Goal: Find contact information: Find contact information

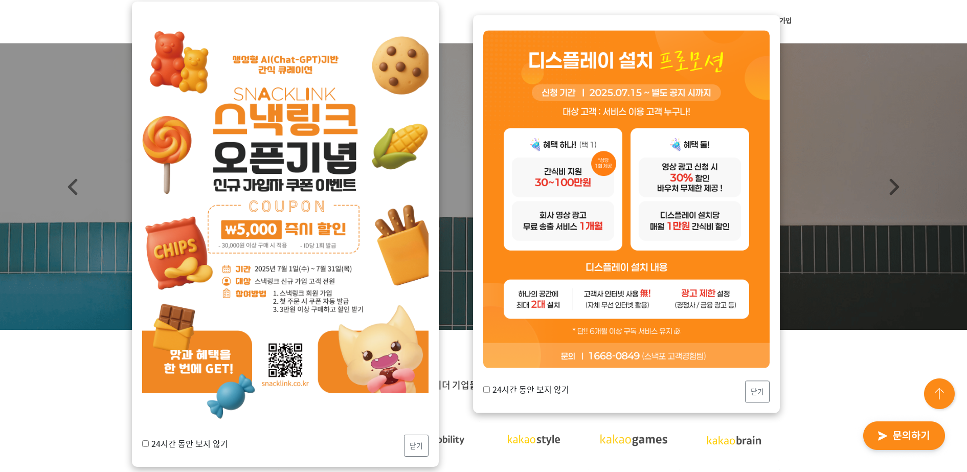
click at [148, 445] on input "24시간 동안 보지 않기" at bounding box center [145, 443] width 7 height 7
checkbox input "true"
click at [424, 448] on button "닫기" at bounding box center [416, 446] width 25 height 22
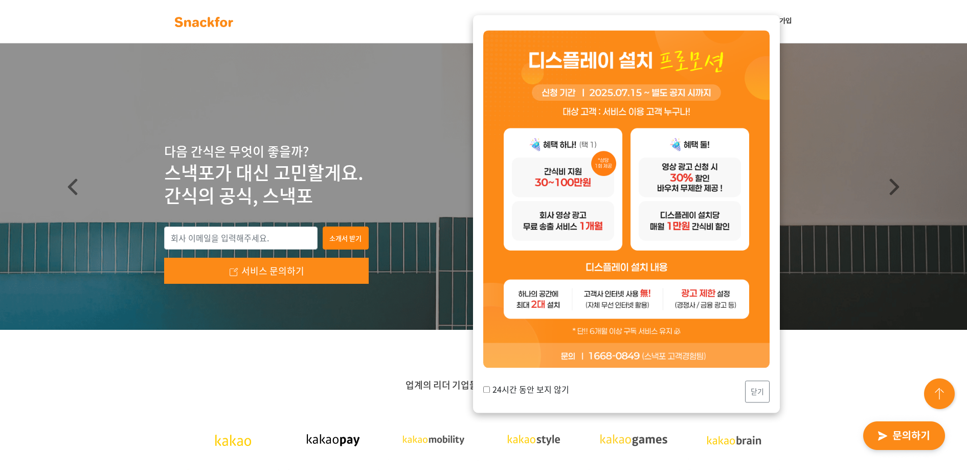
click at [484, 388] on input "24시간 동안 보지 않기" at bounding box center [486, 389] width 7 height 7
checkbox input "true"
click at [759, 389] on button "닫기" at bounding box center [757, 392] width 25 height 22
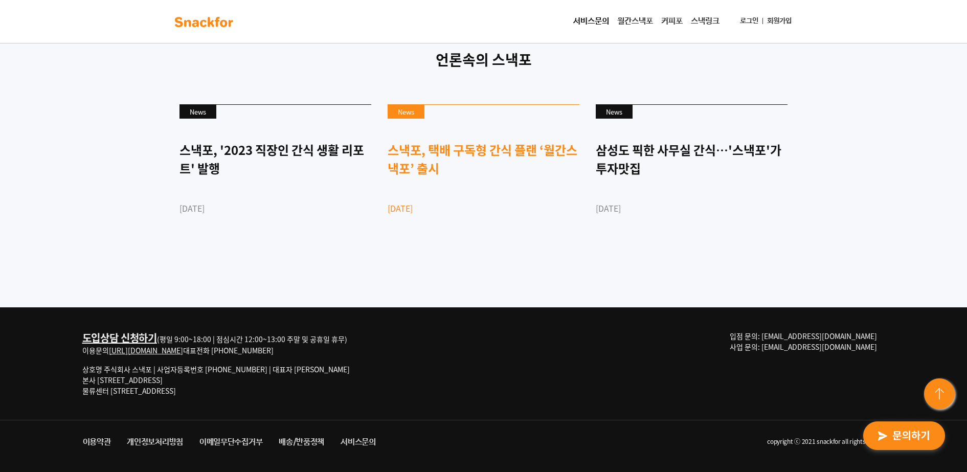
scroll to position [2789, 0]
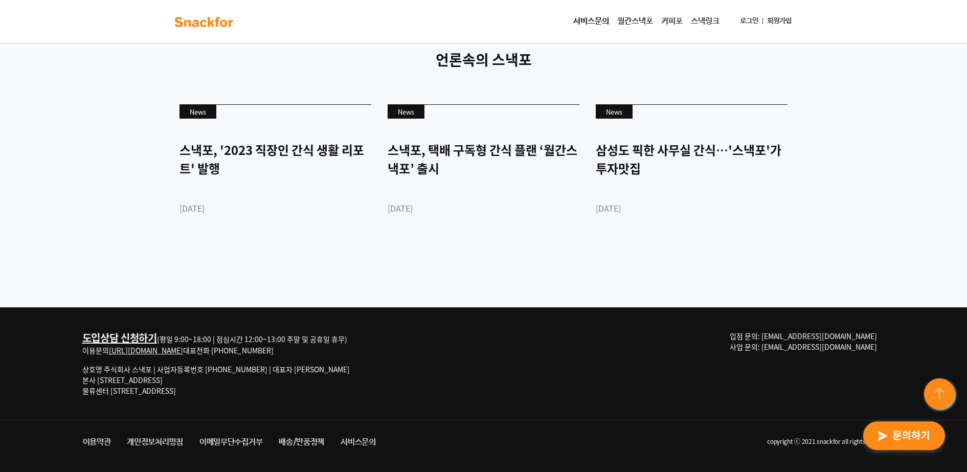
drag, startPoint x: 180, startPoint y: 338, endPoint x: 380, endPoint y: 333, distance: 200.6
click at [380, 333] on div "도입상담 신청하기 (평일 9:00~18:00 | 점심시간 12:00~13:00 주말 및 공휴일 휴무) 이용문의 [URL][DOMAIN_NAME…" at bounding box center [484, 363] width 819 height 113
drag, startPoint x: 380, startPoint y: 333, endPoint x: 322, endPoint y: 337, distance: 58.0
click at [322, 337] on div "도입상담 신청하기 (평일 9:00~18:00 | 점심시간 12:00~13:00 주말 및 공휴일 휴무) 이용문의 [URL][DOMAIN_NAME…" at bounding box center [216, 343] width 268 height 25
drag, startPoint x: 785, startPoint y: 339, endPoint x: 865, endPoint y: 335, distance: 79.9
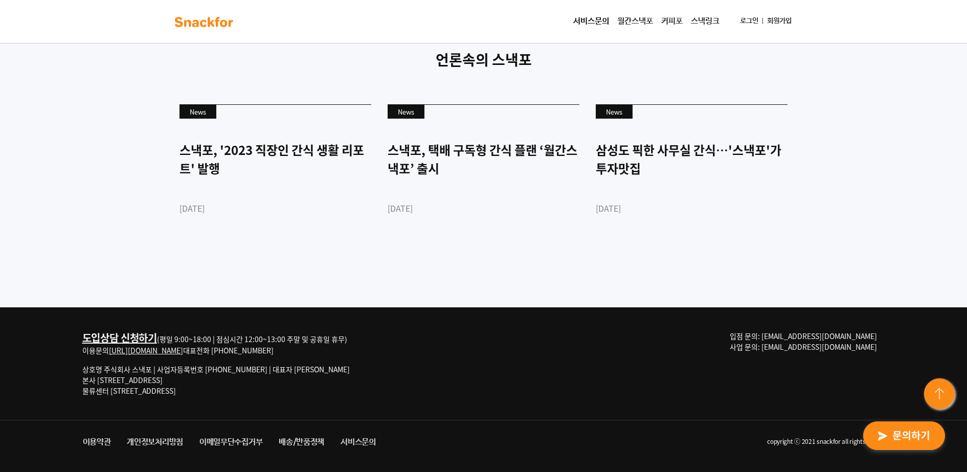
click at [865, 335] on span "입점 문의: [EMAIL_ADDRESS][DOMAIN_NAME] 사업 문의: [EMAIL_ADDRESS][DOMAIN_NAME]" at bounding box center [803, 341] width 147 height 21
drag, startPoint x: 865, startPoint y: 335, endPoint x: 837, endPoint y: 340, distance: 28.1
click at [852, 337] on span "입점 문의: [EMAIL_ADDRESS][DOMAIN_NAME] 사업 문의: [EMAIL_ADDRESS][DOMAIN_NAME]" at bounding box center [803, 341] width 147 height 21
click at [909, 443] on img "button" at bounding box center [904, 436] width 100 height 47
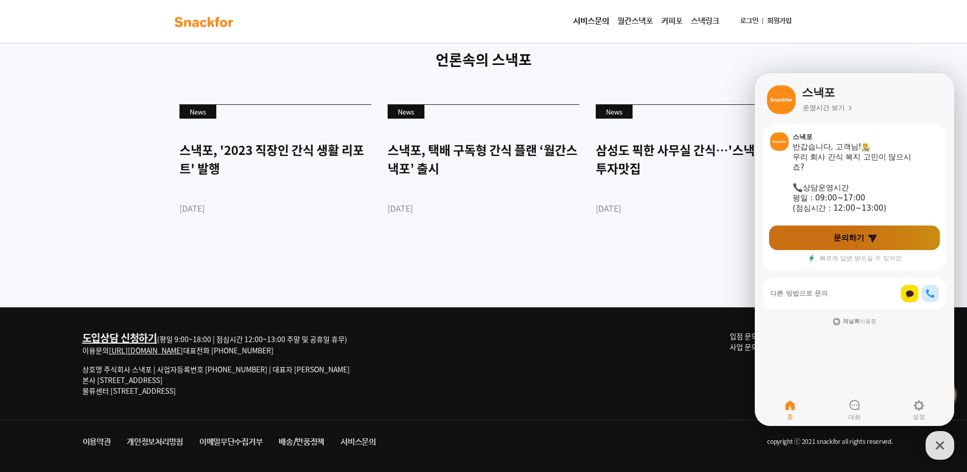
click at [862, 237] on span "문의하기" at bounding box center [849, 238] width 31 height 10
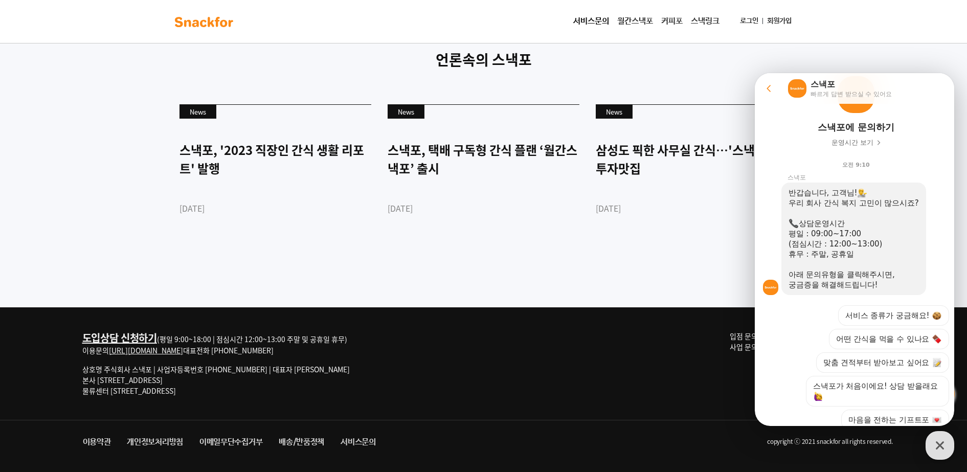
scroll to position [137, 0]
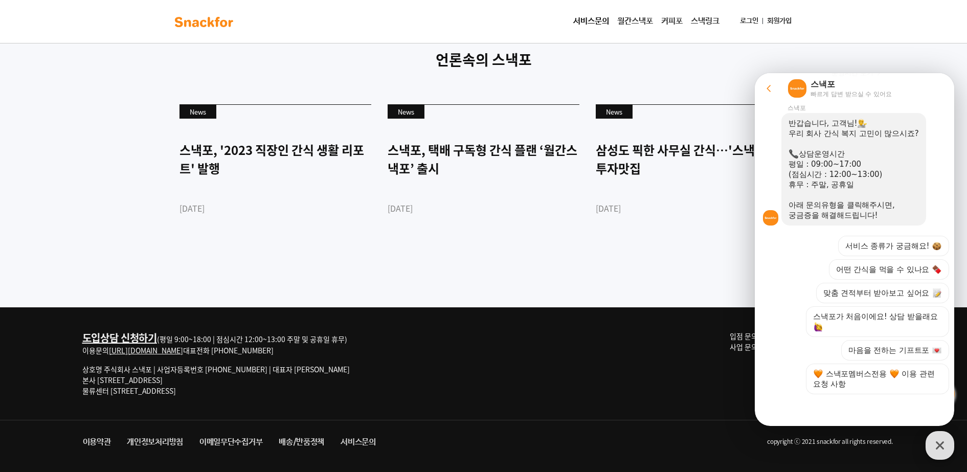
click at [943, 444] on icon "button" at bounding box center [940, 445] width 18 height 18
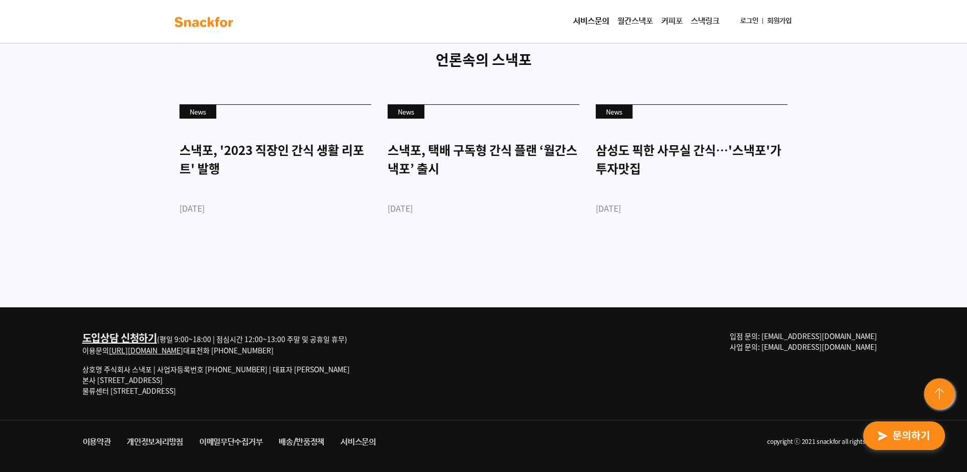
click at [636, 287] on div "언론속의 스낵포 News 스낵포, '2023 직장인 간식 생활 리포트' 발행 [DATE] News 스낵포, 택배 구독형 간식 플랜 ‘월간스낵포…" at bounding box center [483, 153] width 967 height 307
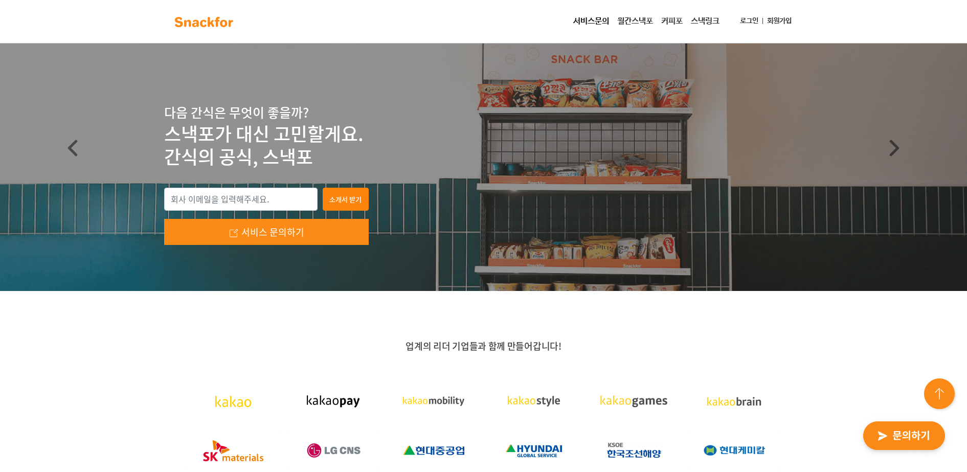
scroll to position [0, 0]
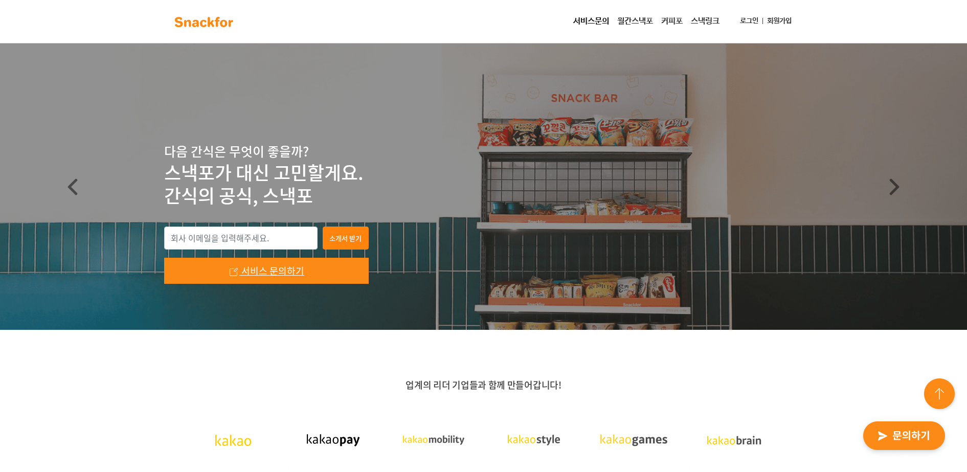
click at [279, 273] on span "서비스 문의하기" at bounding box center [272, 271] width 63 height 14
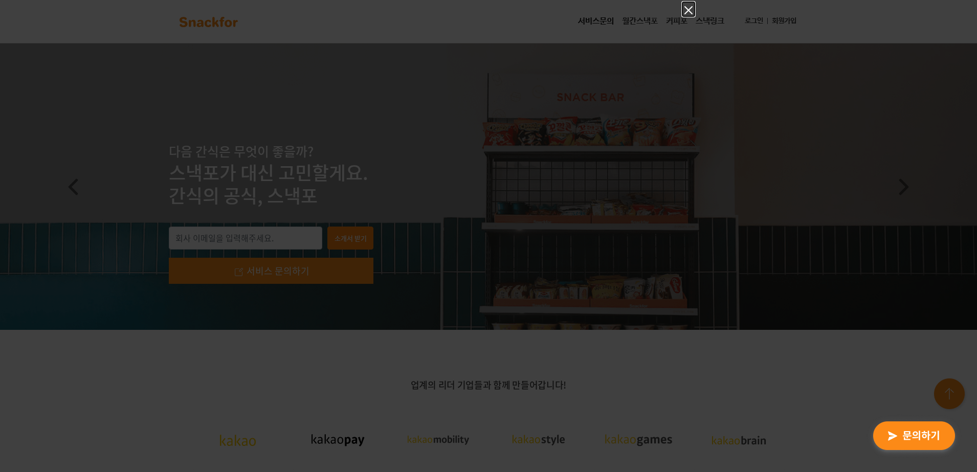
click at [686, 8] on icon "Close" at bounding box center [689, 10] width 8 height 8
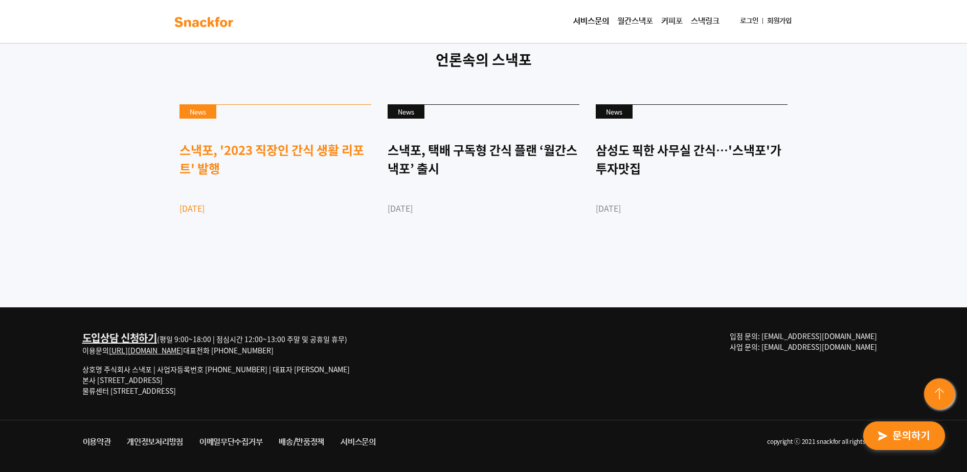
scroll to position [2789, 0]
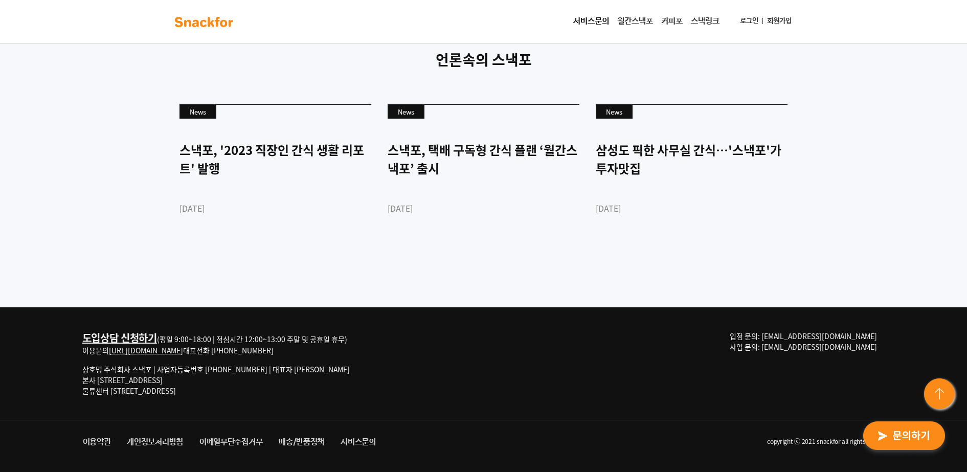
drag, startPoint x: 816, startPoint y: 337, endPoint x: 872, endPoint y: 338, distance: 56.3
click at [872, 338] on span "입점 문의: [EMAIL_ADDRESS][DOMAIN_NAME] 사업 문의: [EMAIL_ADDRESS][DOMAIN_NAME]" at bounding box center [803, 341] width 147 height 21
click at [870, 338] on span "입점 문의: [EMAIL_ADDRESS][DOMAIN_NAME] 사업 문의: [EMAIL_ADDRESS][DOMAIN_NAME]" at bounding box center [803, 341] width 147 height 21
